Goal: Check status: Check status

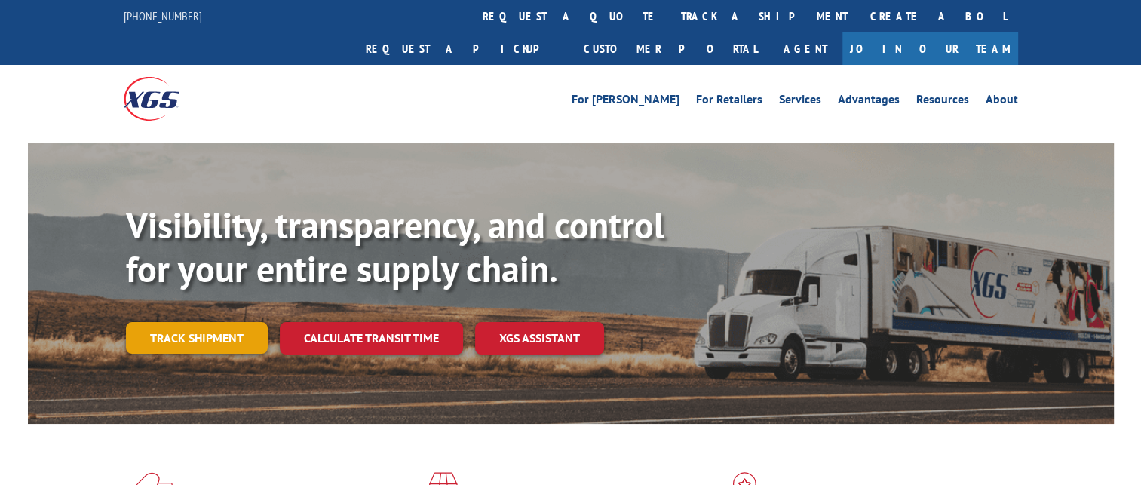
click at [204, 322] on link "Track shipment" at bounding box center [197, 338] width 142 height 32
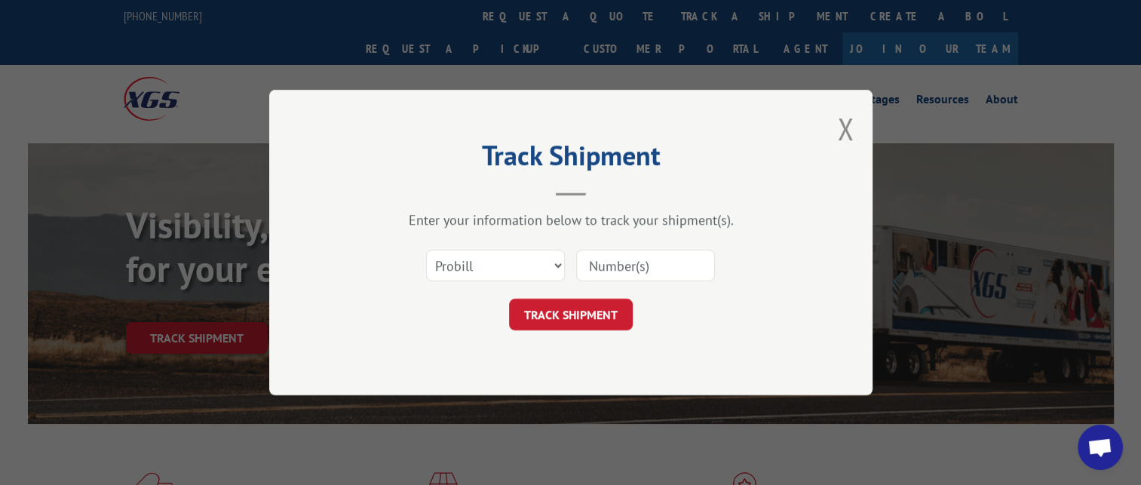
click at [597, 276] on input at bounding box center [645, 266] width 139 height 32
paste input "17341970"
type input "17341970"
click at [568, 329] on button "TRACK SHIPMENT" at bounding box center [571, 315] width 124 height 32
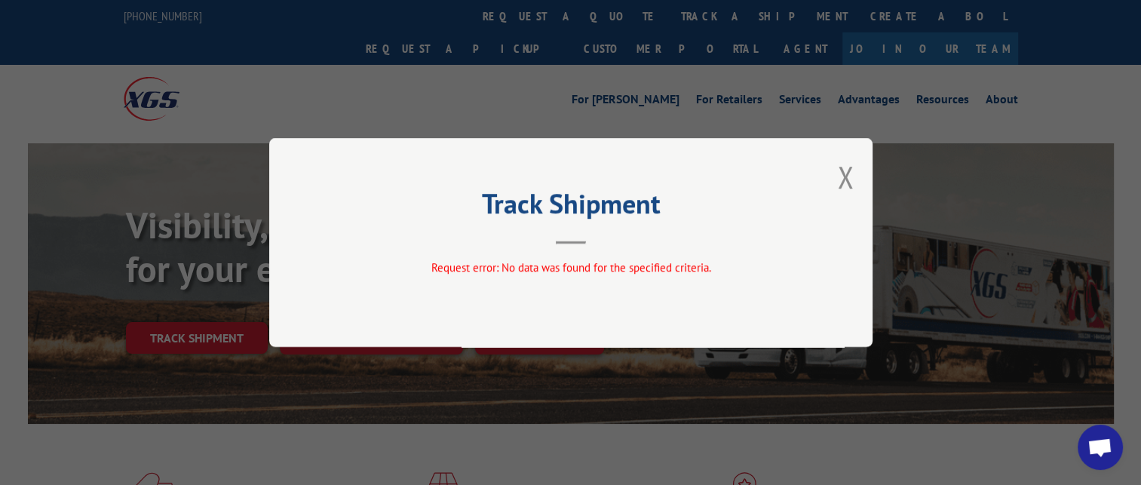
click at [835, 168] on div "Track Shipment Request error: No data was found for the specified criteria." at bounding box center [570, 242] width 603 height 209
click at [840, 173] on button "Close modal" at bounding box center [845, 177] width 17 height 40
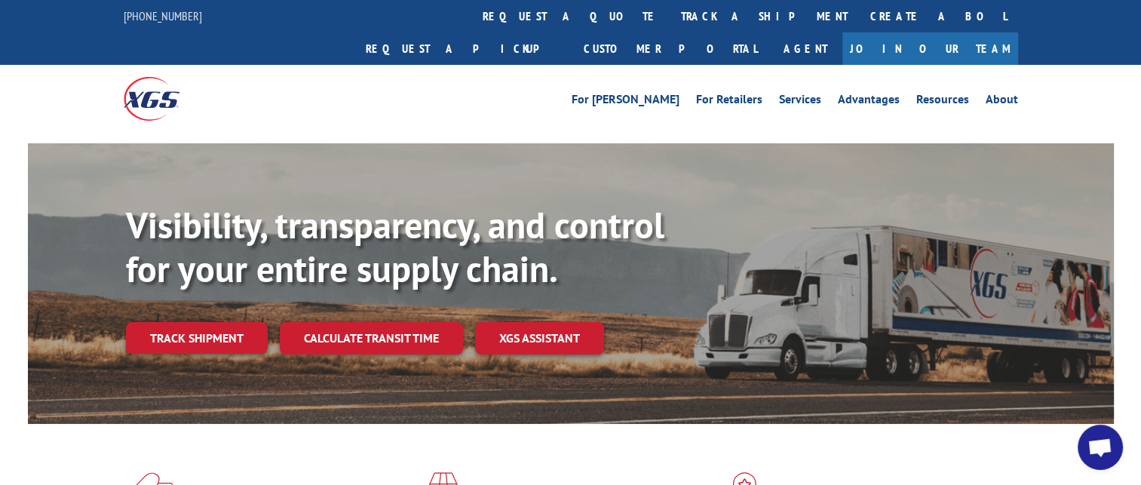
click at [219, 283] on div "Visibility, transparency, and control for your entire supply chain. Track shipm…" at bounding box center [620, 309] width 988 height 210
click at [219, 322] on link "Track shipment" at bounding box center [197, 338] width 142 height 32
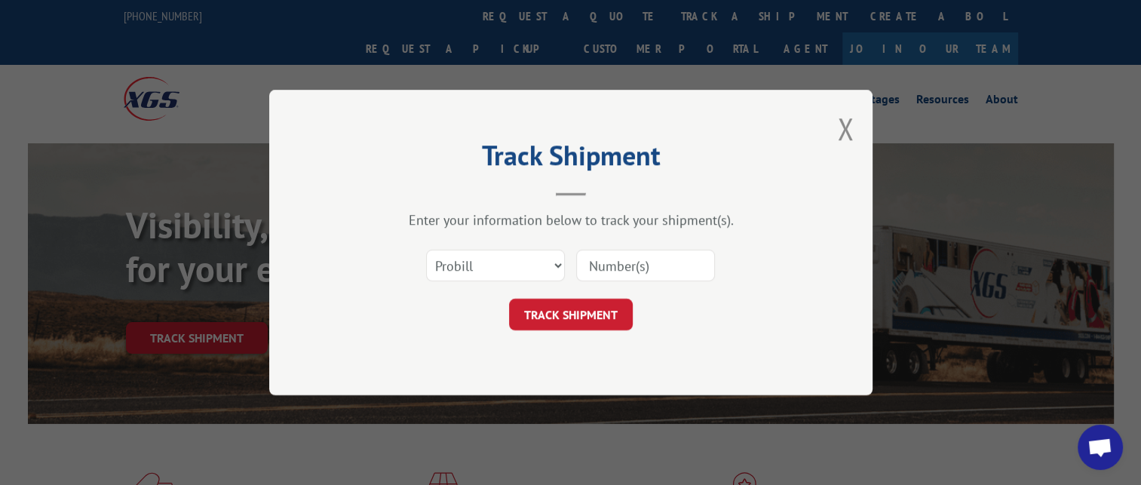
click at [611, 259] on input at bounding box center [645, 266] width 139 height 32
paste input "17341970"
type input "17341970"
click at [591, 320] on button "TRACK SHIPMENT" at bounding box center [571, 315] width 124 height 32
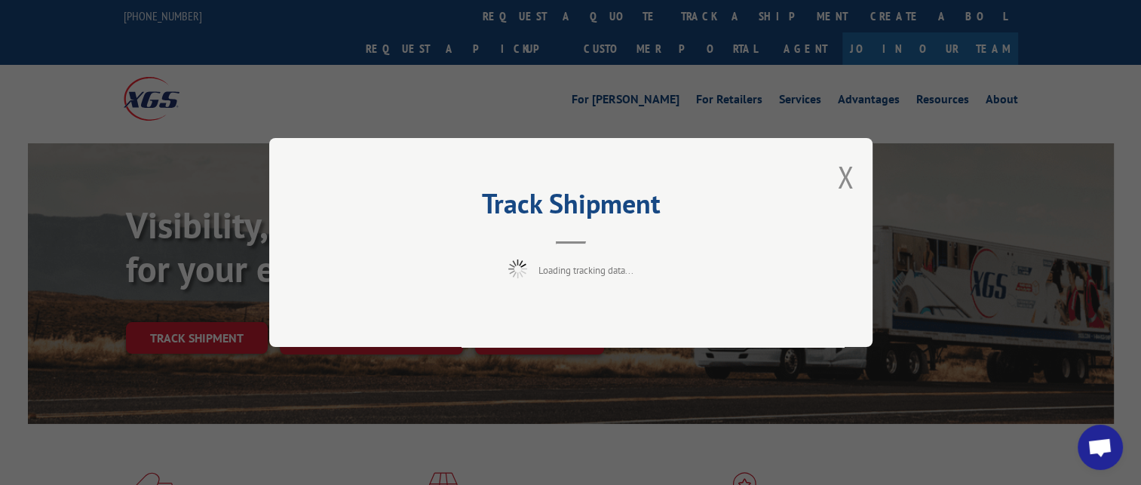
click at [835, 176] on div "Track Shipment Loading tracking data..." at bounding box center [570, 242] width 603 height 209
click at [847, 174] on button "Close modal" at bounding box center [845, 177] width 17 height 40
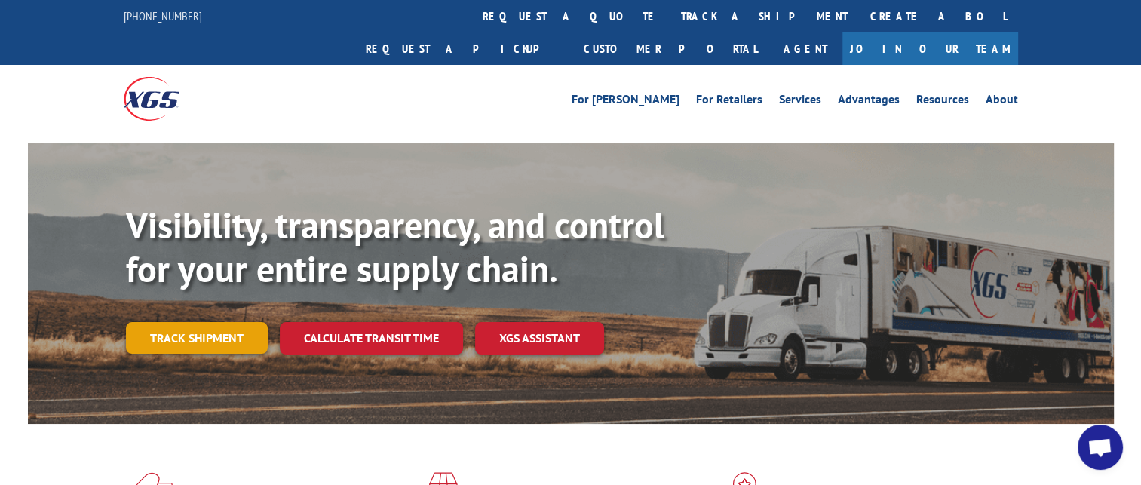
click at [227, 322] on link "Track shipment" at bounding box center [197, 338] width 142 height 32
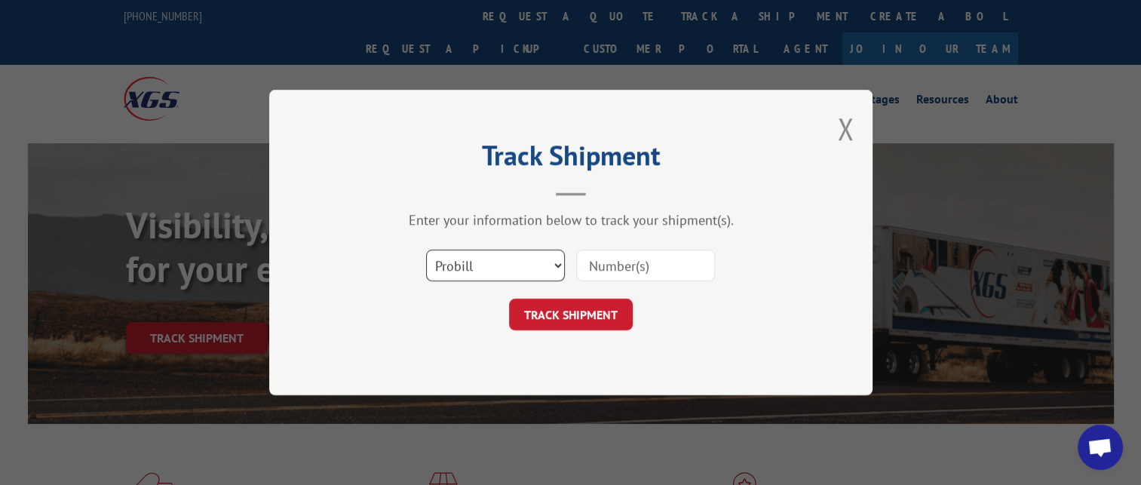
click at [459, 274] on select "Select category... Probill BOL PO" at bounding box center [495, 266] width 139 height 32
select select "po"
click at [426, 250] on select "Select category... Probill BOL PO" at bounding box center [495, 266] width 139 height 32
click at [657, 258] on input at bounding box center [645, 266] width 139 height 32
paste input "63555524"
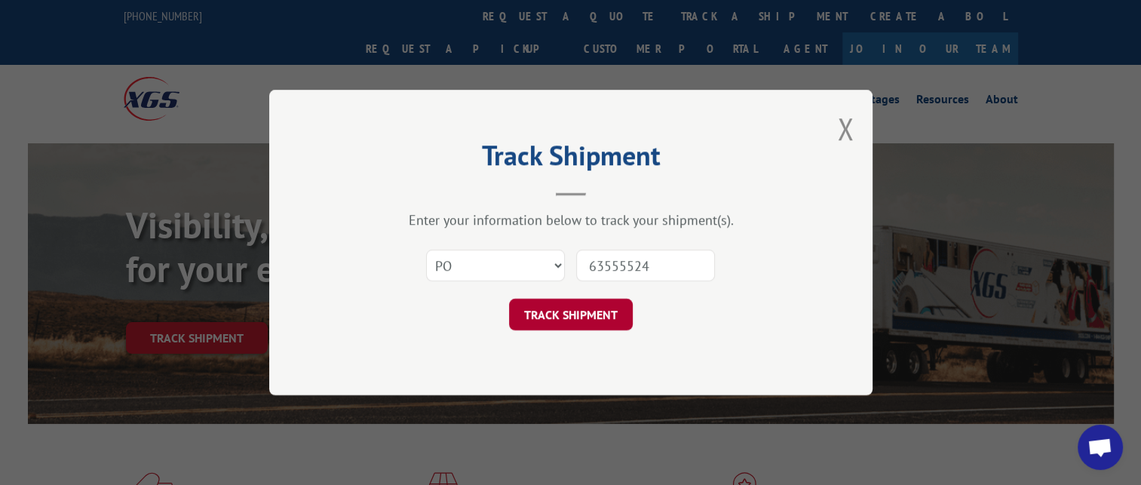
type input "63555524"
click at [623, 316] on button "TRACK SHIPMENT" at bounding box center [571, 315] width 124 height 32
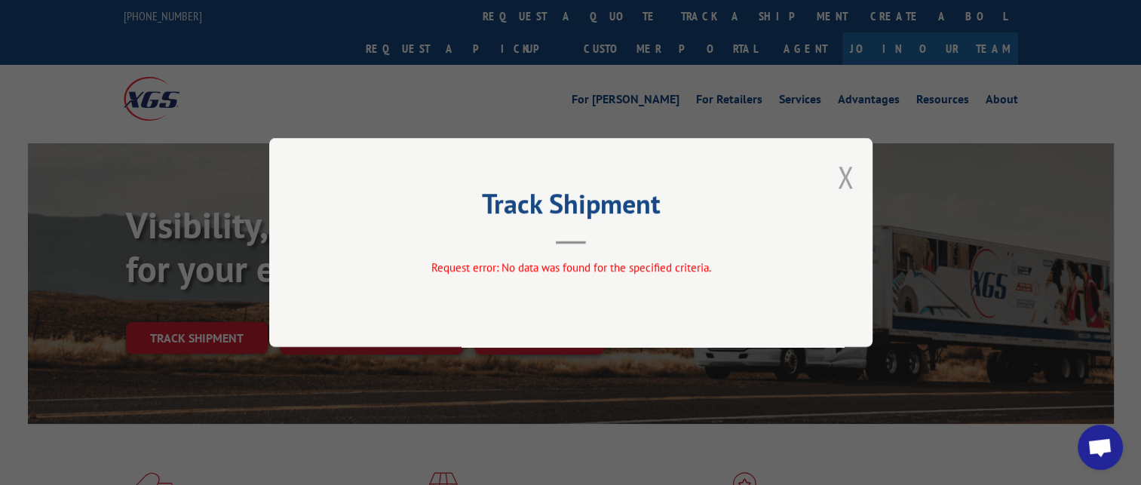
click at [846, 181] on button "Close modal" at bounding box center [845, 177] width 17 height 40
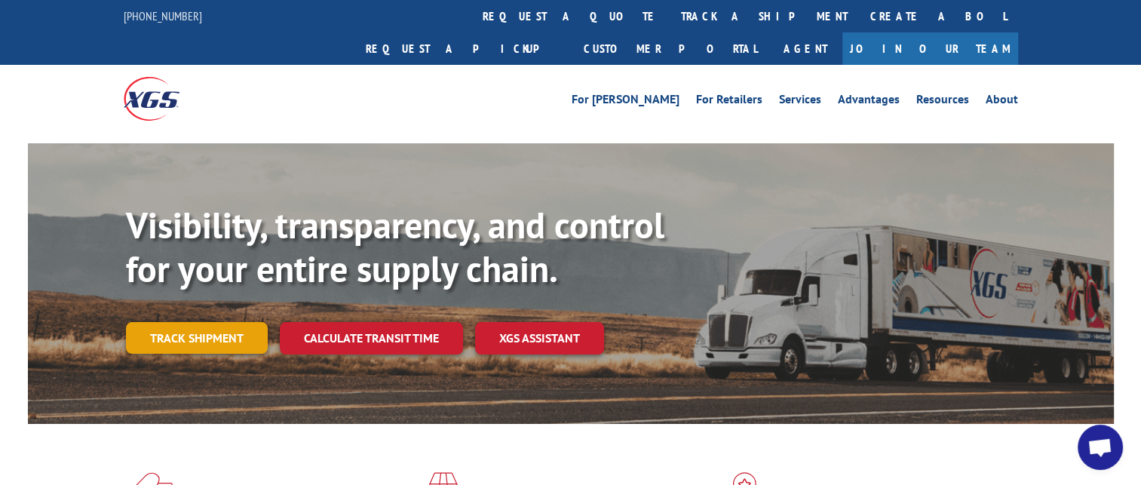
click at [194, 322] on link "Track shipment" at bounding box center [197, 338] width 142 height 32
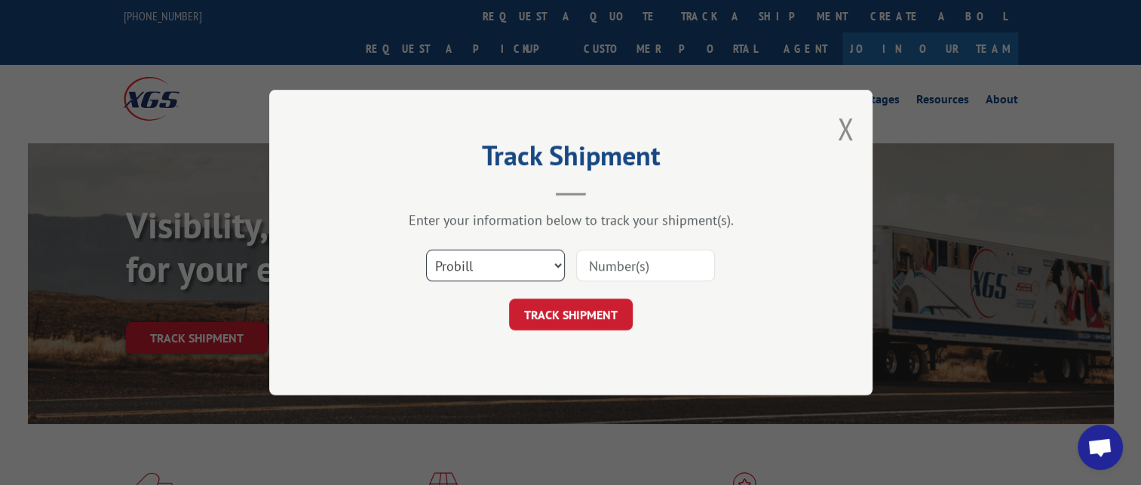
click at [496, 252] on select "Select category... Probill BOL PO" at bounding box center [495, 266] width 139 height 32
select select "bol"
click at [426, 250] on select "Select category... Probill BOL PO" at bounding box center [495, 266] width 139 height 32
click at [680, 258] on input at bounding box center [645, 266] width 139 height 32
paste input "2876275"
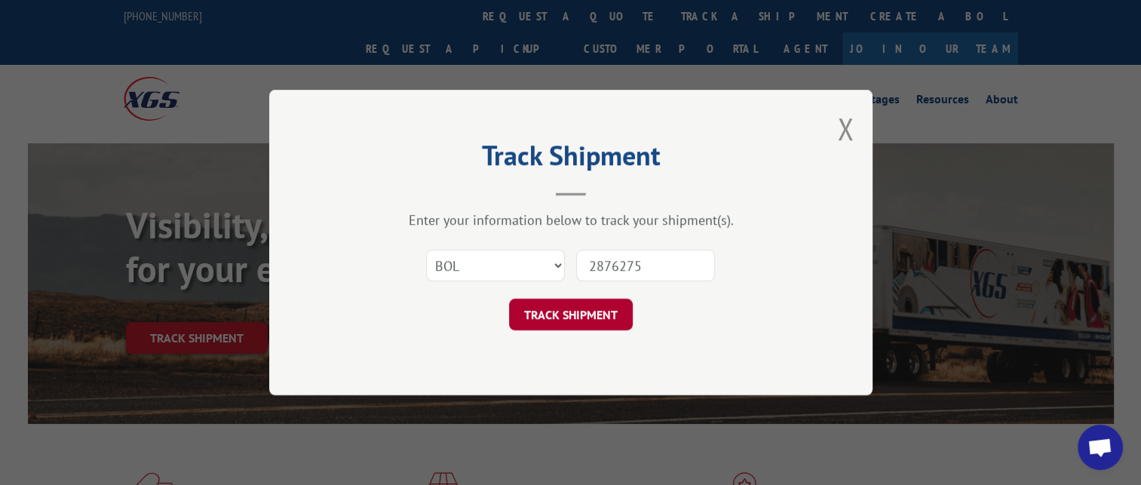
type input "2876275"
click at [603, 314] on button "TRACK SHIPMENT" at bounding box center [571, 315] width 124 height 32
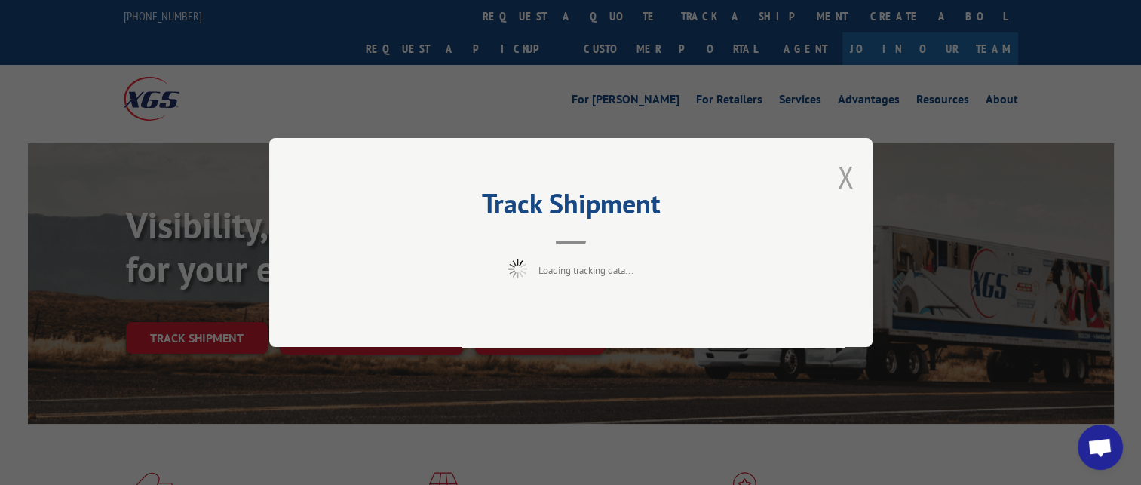
click at [847, 168] on button "Close modal" at bounding box center [845, 177] width 17 height 40
